Goal: Transaction & Acquisition: Download file/media

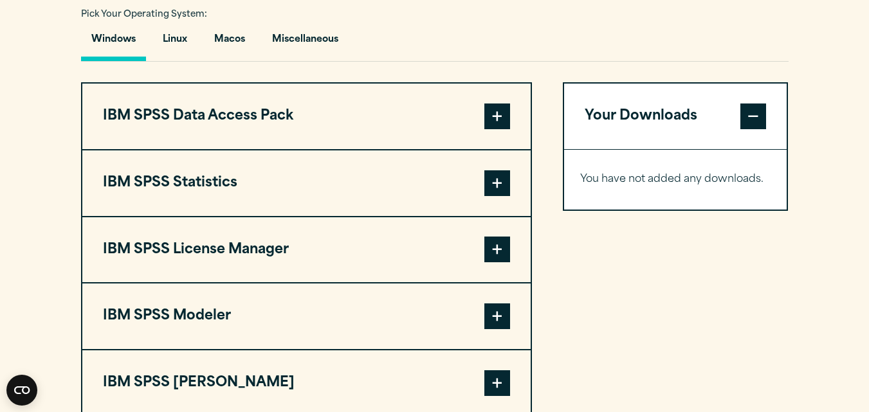
scroll to position [968, 0]
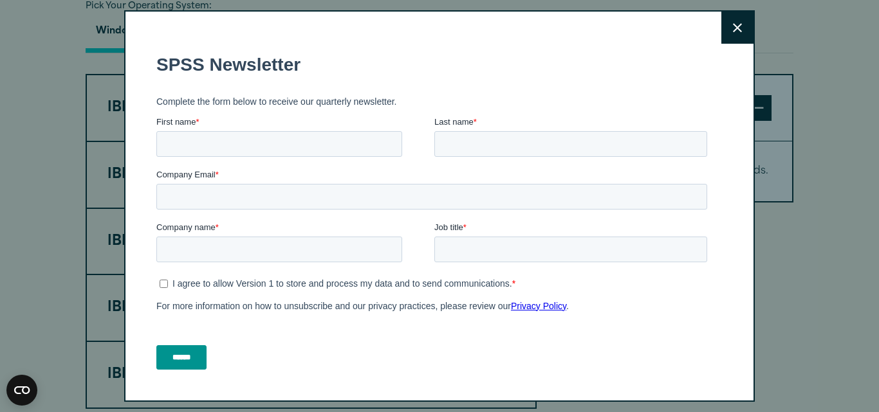
click at [733, 26] on icon at bounding box center [737, 28] width 9 height 10
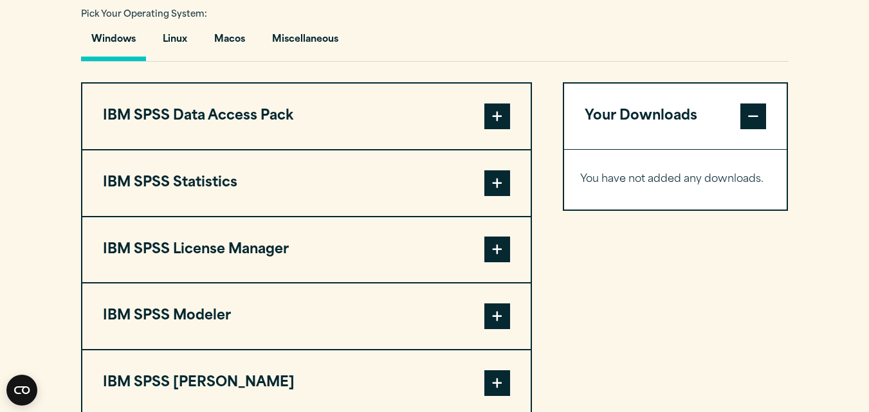
scroll to position [964, 0]
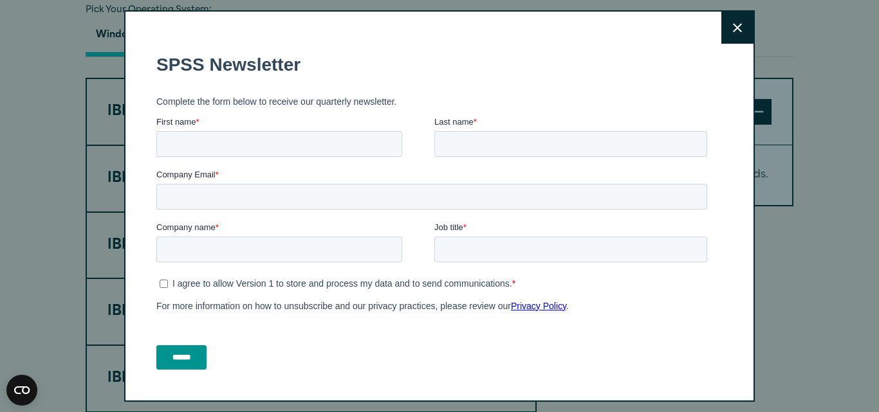
click at [733, 30] on icon at bounding box center [737, 28] width 9 height 10
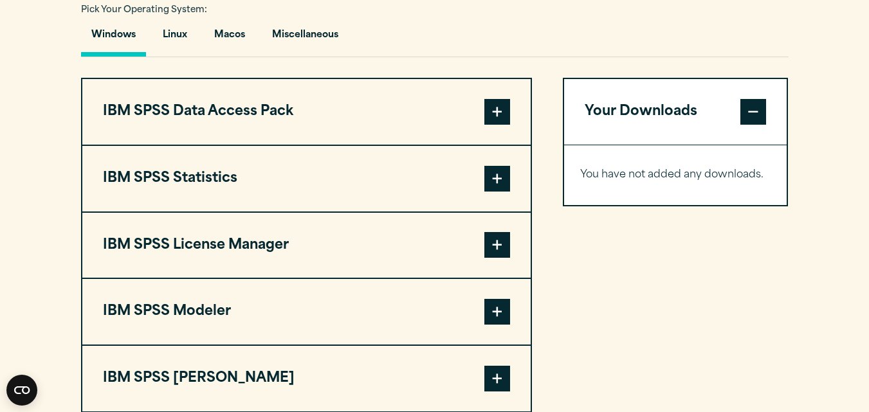
click at [123, 28] on button "Windows" at bounding box center [113, 38] width 65 height 37
click at [215, 32] on button "Macos" at bounding box center [229, 38] width 51 height 37
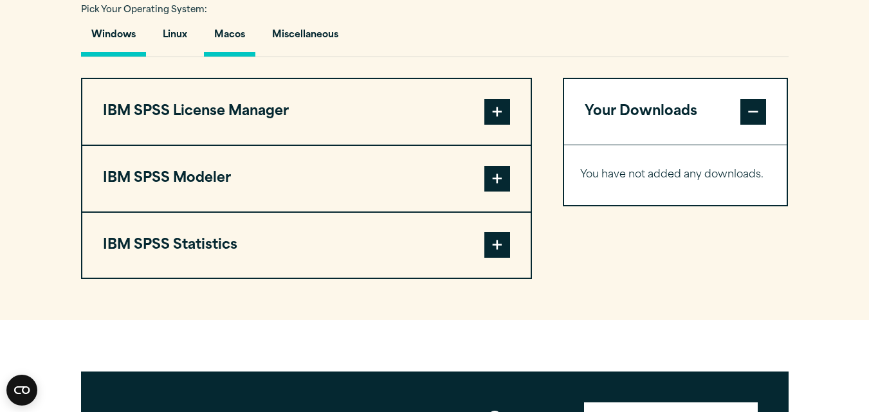
click at [131, 30] on button "Windows" at bounding box center [113, 38] width 65 height 37
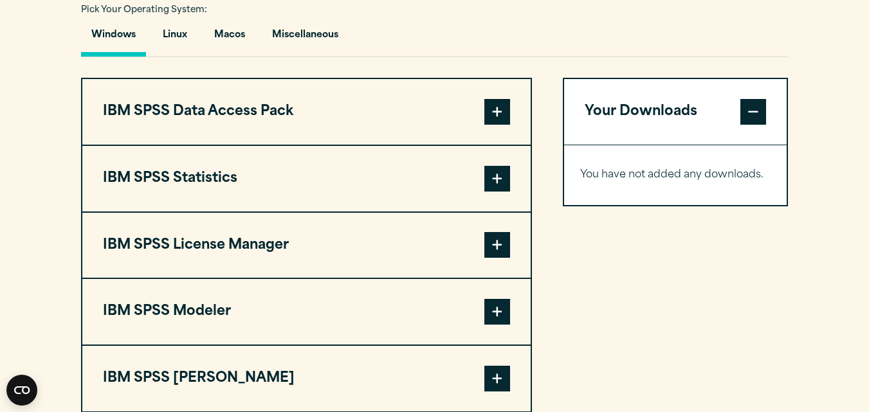
click at [455, 178] on button "IBM SPSS Statistics" at bounding box center [306, 179] width 448 height 66
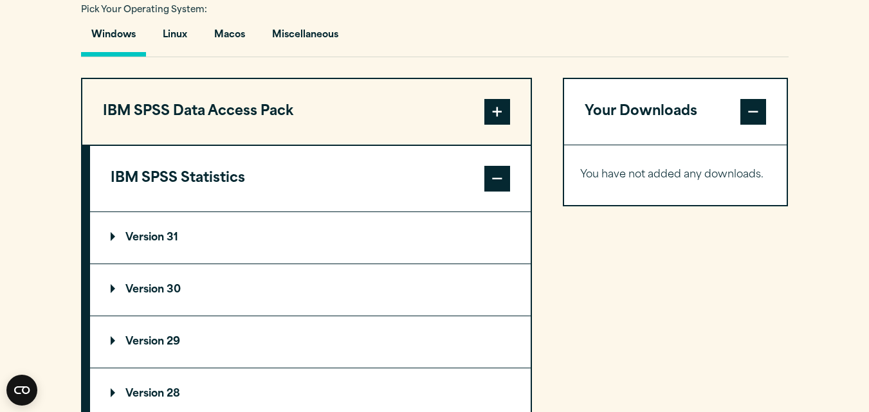
click at [193, 287] on summary "Version 30" at bounding box center [310, 289] width 441 height 51
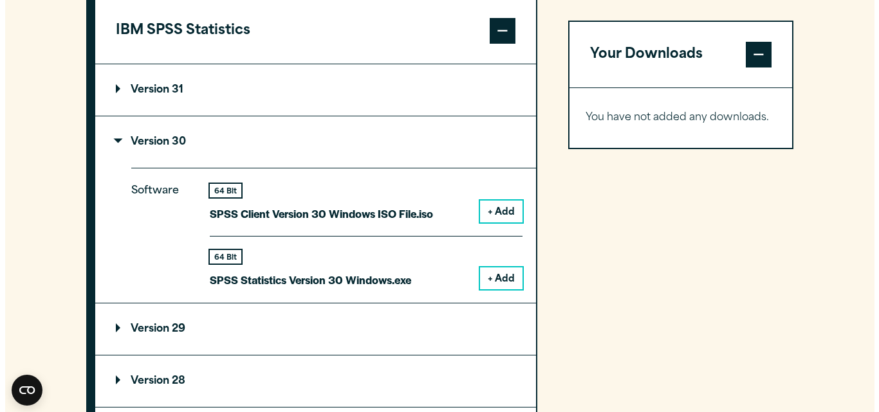
scroll to position [1131, 0]
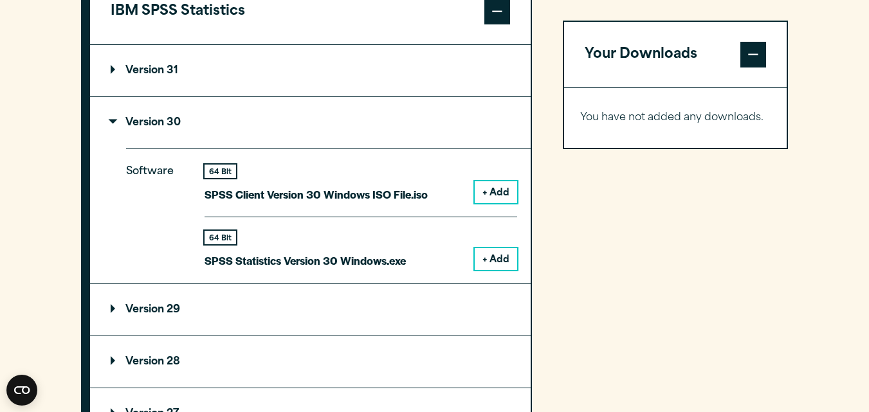
click at [495, 260] on button "+ Add" at bounding box center [496, 259] width 42 height 22
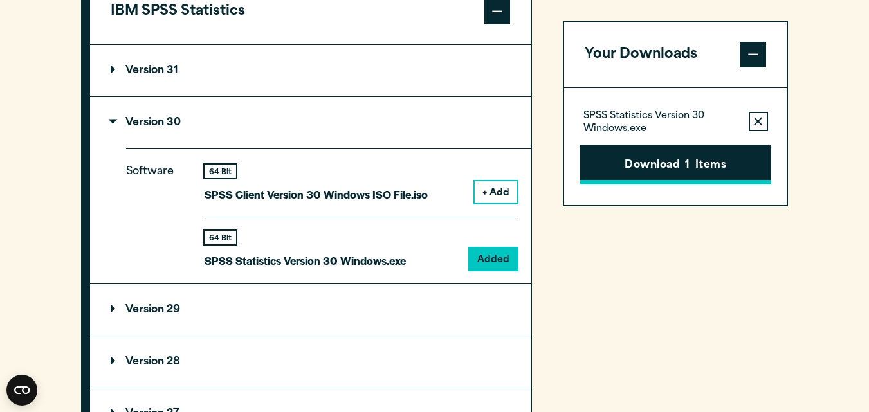
click at [642, 179] on button "Download 1 Items" at bounding box center [675, 165] width 191 height 40
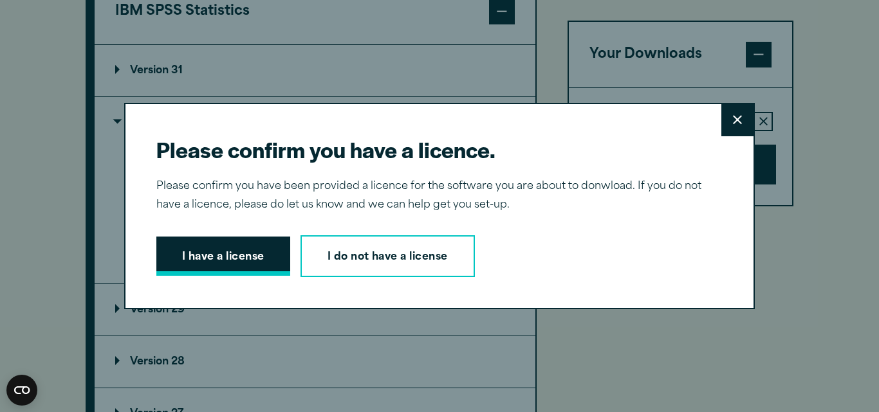
click at [222, 253] on button "I have a license" at bounding box center [223, 257] width 134 height 40
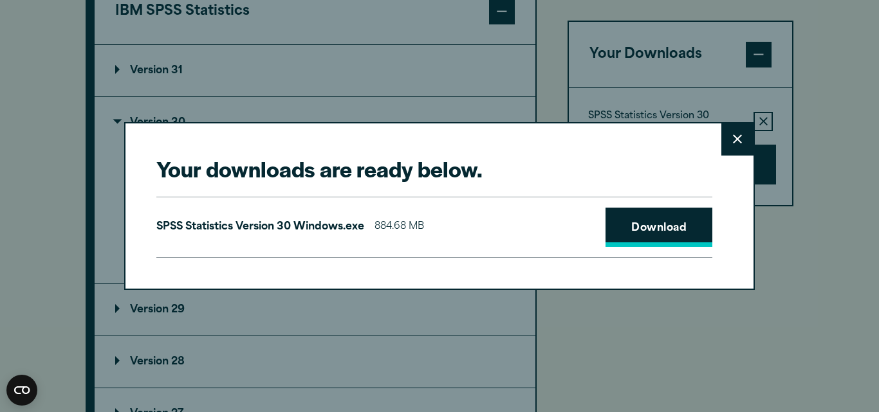
click at [628, 216] on link "Download" at bounding box center [658, 228] width 107 height 40
